Goal: Task Accomplishment & Management: Manage account settings

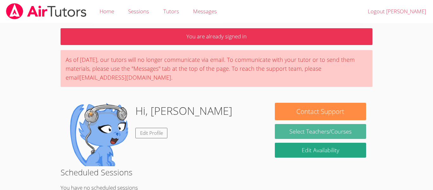
click at [282, 132] on link "Select Teachers/Courses" at bounding box center [320, 131] width 91 height 15
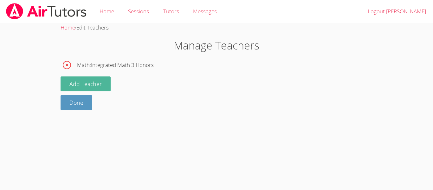
click at [101, 88] on button "Add Teacher" at bounding box center [86, 83] width 50 height 15
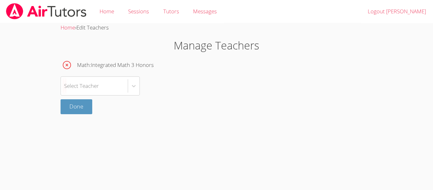
click at [101, 88] on div "Select Teacher" at bounding box center [94, 86] width 67 height 18
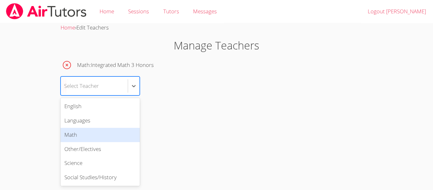
click at [91, 136] on div "Math" at bounding box center [100, 135] width 79 height 14
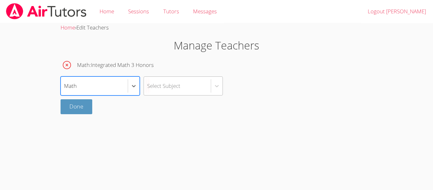
click at [199, 88] on div "Select Subject" at bounding box center [177, 86] width 67 height 18
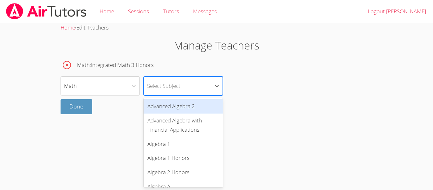
click at [105, 115] on body "Home Sessions Tutors Messages Logout [PERSON_NAME] Home › Edit Teachers Manage …" at bounding box center [216, 95] width 433 height 190
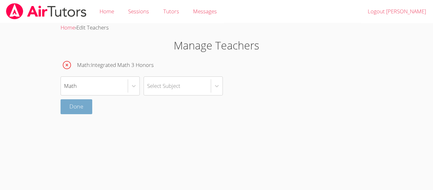
click at [89, 107] on link "Done" at bounding box center [77, 106] width 32 height 15
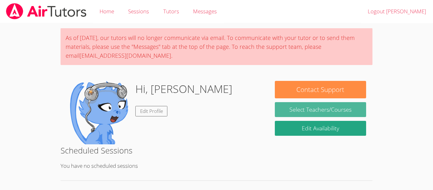
click at [289, 115] on link "Select Teachers/Courses" at bounding box center [320, 109] width 91 height 15
